Goal: Task Accomplishment & Management: Use online tool/utility

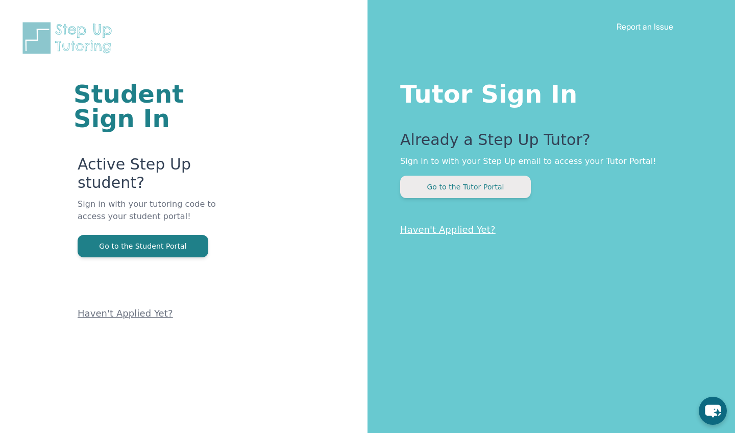
click at [466, 179] on button "Go to the Tutor Portal" at bounding box center [465, 187] width 131 height 22
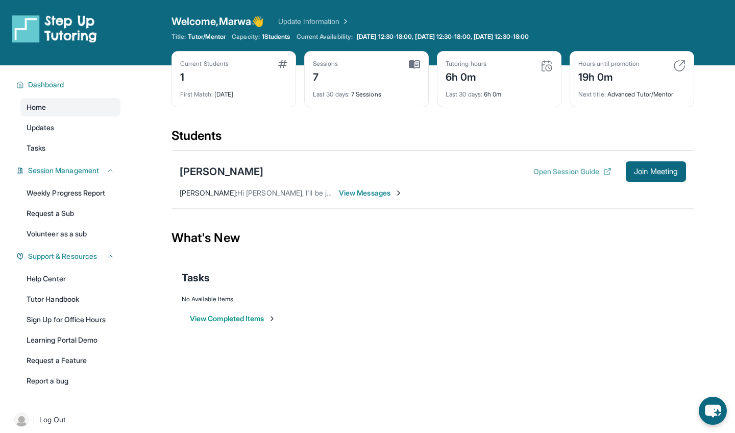
click at [582, 173] on button "Open Session Guide" at bounding box center [572, 171] width 78 height 10
click at [670, 164] on button "Join Meeting" at bounding box center [656, 171] width 60 height 20
